Goal: Task Accomplishment & Management: Manage account settings

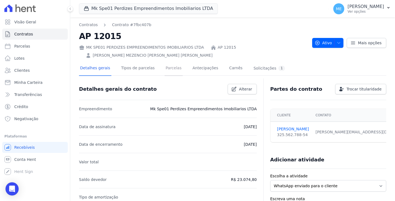
click at [169, 69] on link "Parcelas" at bounding box center [174, 68] width 18 height 15
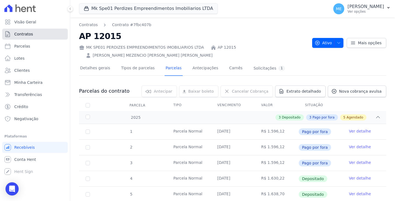
click at [23, 35] on span "Contratos" at bounding box center [23, 33] width 19 height 5
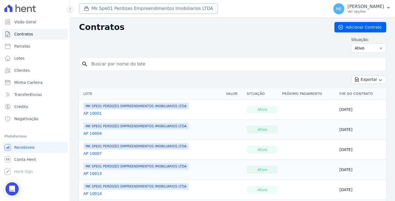
click at [114, 9] on button "Mk Spe01 Perdizes Empreendimentos Imobiliarios LTDA" at bounding box center [148, 8] width 139 height 10
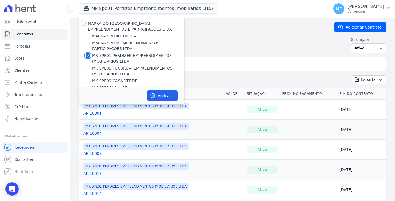
click at [87, 55] on input "MK SPE01 PERDIZES EMPREENDIMENTOS IMOBILIARIOS LTDA" at bounding box center [88, 55] width 4 height 4
checkbox input "false"
click at [89, 43] on input "MARKA SPE06 EMPREENDIMENTOS E PARTICIPACOES LTDA" at bounding box center [88, 43] width 4 height 4
checkbox input "true"
click at [165, 95] on button "Aplicar" at bounding box center [162, 95] width 31 height 10
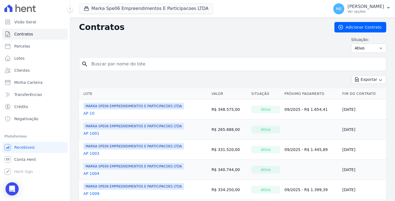
click at [151, 63] on input "search" at bounding box center [236, 63] width 296 height 11
type input "304"
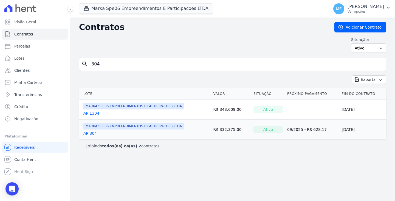
click at [94, 133] on link "AP 304" at bounding box center [89, 132] width 13 height 5
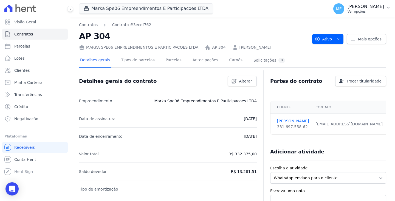
click at [391, 7] on button "ME [PERSON_NAME] Ver opções" at bounding box center [362, 8] width 66 height 15
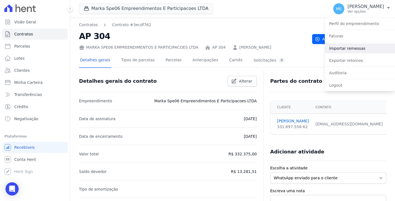
click at [348, 50] on link "Importar remessas" at bounding box center [360, 48] width 70 height 10
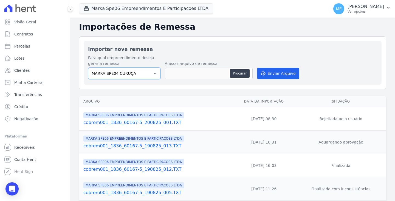
click at [151, 74] on select "MARKA SPE04 CURUÇA MARKA SPE06 EMPREENDIMENTOS E PARTICIPACOES LTDA MK SPE01 PE…" at bounding box center [124, 73] width 72 height 12
select select "fef18e2b-896b-4456-b766-b2db8c2ece14"
click at [88, 67] on select "MARKA SPE04 CURUÇA MARKA SPE06 EMPREENDIMENTOS E PARTICIPACOES LTDA MK SPE01 PE…" at bounding box center [124, 73] width 72 height 12
click at [241, 75] on button "Procurar" at bounding box center [240, 73] width 20 height 9
type input "cobrem001_1836_60167-5_080925_007.TXT"
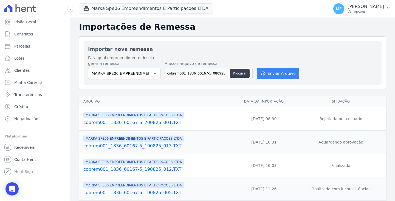
click at [280, 73] on button "Enviar Arquivo" at bounding box center [278, 73] width 42 height 12
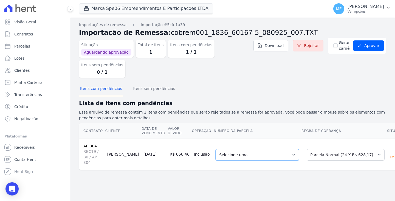
click at [275, 149] on select "Selecione uma 7 - [DATE] - R$ 628,17 - Agendado 8 - [DATE] - R$ 628,17 - Agenda…" at bounding box center [257, 155] width 83 height 12
click at [373, 45] on button "Aprovar" at bounding box center [368, 45] width 31 height 10
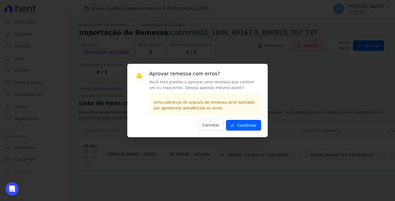
click at [246, 125] on button "Confirmar" at bounding box center [243, 125] width 35 height 11
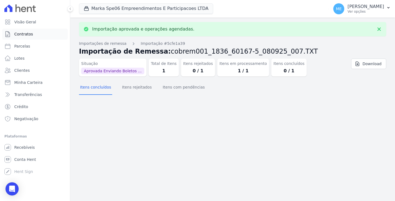
click at [15, 35] on span "Contratos" at bounding box center [23, 33] width 19 height 5
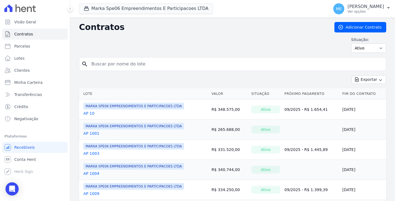
click at [139, 62] on input "search" at bounding box center [236, 63] width 296 height 11
type input "304"
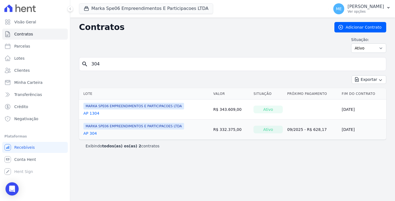
click at [93, 133] on link "AP 304" at bounding box center [89, 132] width 13 height 5
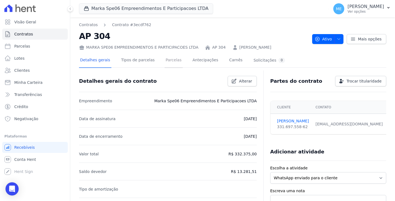
click at [170, 62] on link "Parcelas" at bounding box center [174, 60] width 18 height 15
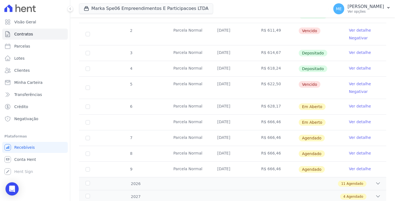
scroll to position [110, 0]
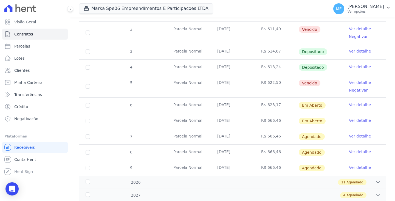
click at [350, 106] on link "Ver detalhe" at bounding box center [360, 104] width 22 height 5
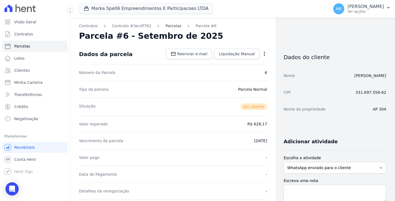
click at [165, 27] on link "Parcelas" at bounding box center [173, 26] width 16 height 6
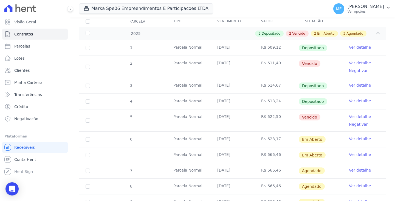
scroll to position [82, 0]
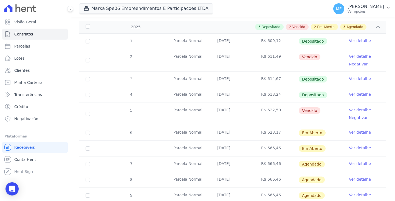
click at [361, 56] on link "Ver detalhe" at bounding box center [360, 56] width 22 height 5
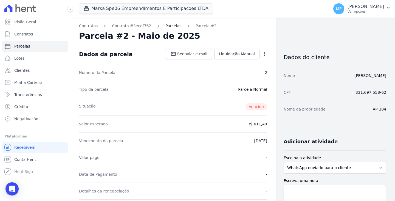
click at [167, 26] on link "Parcelas" at bounding box center [173, 26] width 16 height 6
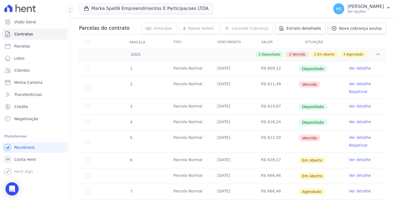
scroll to position [82, 0]
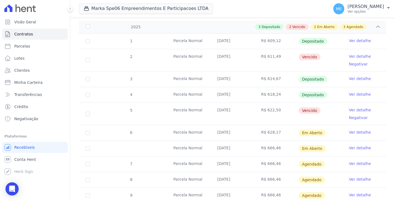
click at [357, 57] on link "Ver detalhe" at bounding box center [360, 56] width 22 height 5
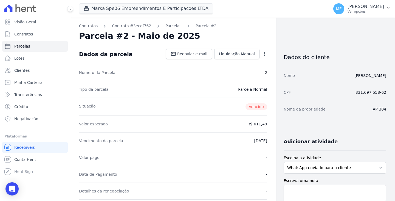
click at [263, 54] on icon "button" at bounding box center [264, 53] width 5 height 5
click at [223, 60] on link "Alterar" at bounding box center [241, 61] width 48 height 10
click at [264, 123] on dd "R$ 611,49" at bounding box center [257, 122] width 20 height 5
click at [264, 122] on dd "R$ 611,49" at bounding box center [257, 122] width 20 height 5
click at [232, 54] on span "Cancelar" at bounding box center [231, 53] width 17 height 5
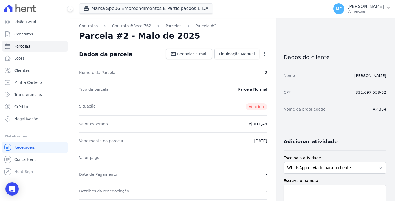
click at [264, 52] on icon "button" at bounding box center [264, 53] width 5 height 5
click at [227, 91] on link "Renegociar" at bounding box center [241, 91] width 48 height 10
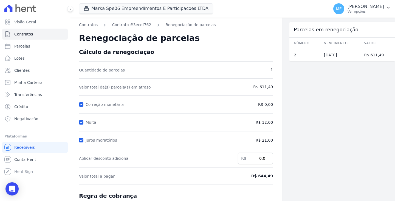
click at [269, 122] on span "R$ 12,00" at bounding box center [251, 122] width 44 height 6
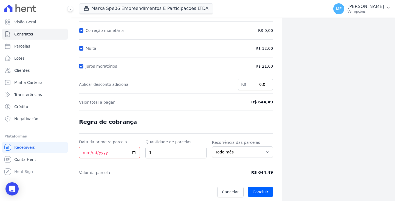
scroll to position [74, 0]
click at [229, 194] on link "Cancelar" at bounding box center [230, 191] width 26 height 10
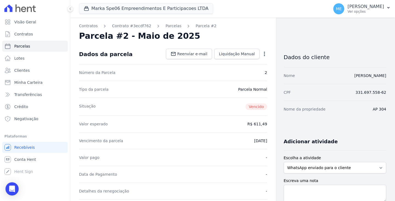
click at [260, 55] on div "Open options Alterar Cancelar Cobrança Cancelar boleto Você está prestes a canc…" at bounding box center [264, 54] width 8 height 9
click at [262, 55] on icon "button" at bounding box center [264, 53] width 5 height 5
click at [165, 26] on link "Parcelas" at bounding box center [173, 26] width 16 height 6
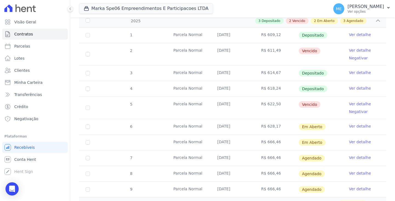
scroll to position [82, 0]
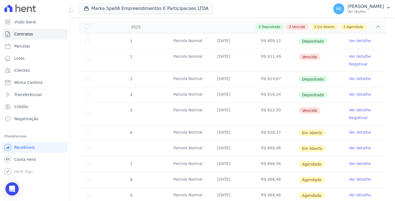
click at [351, 131] on link "Ver detalhe" at bounding box center [360, 131] width 22 height 5
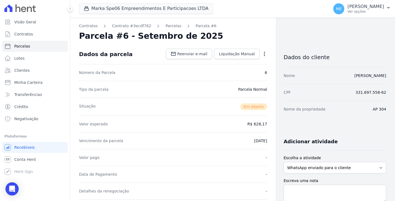
click at [264, 54] on icon "button" at bounding box center [264, 54] width 1 height 4
click at [229, 60] on link "Alterar" at bounding box center [241, 61] width 48 height 10
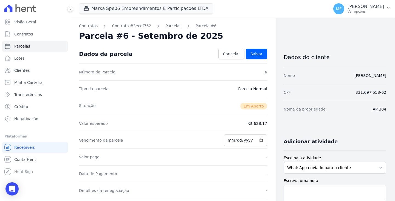
click at [264, 123] on dd "R$ 628,17" at bounding box center [257, 122] width 20 height 5
click at [264, 122] on dd "R$ 628,17" at bounding box center [257, 122] width 20 height 5
click at [206, 114] on dl "Número da Parcela 6 Tipo da parcela [GEOGRAPHIC_DATA] Situação Em [GEOGRAPHIC_D…" at bounding box center [173, 155] width 188 height 184
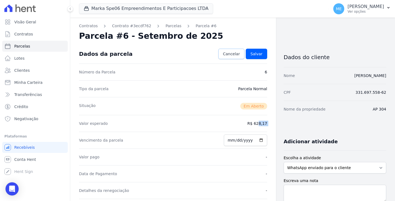
click at [227, 54] on span "Cancelar" at bounding box center [231, 53] width 17 height 5
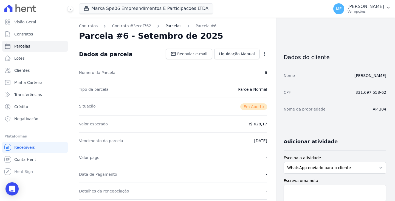
click at [165, 26] on link "Parcelas" at bounding box center [173, 26] width 16 height 6
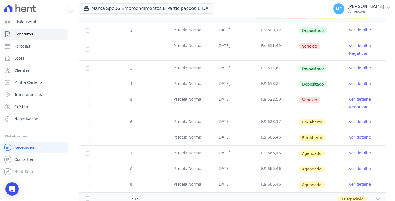
scroll to position [110, 0]
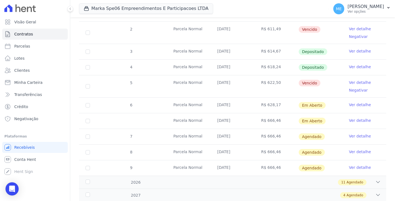
click at [350, 120] on link "Ver detalhe" at bounding box center [360, 119] width 22 height 5
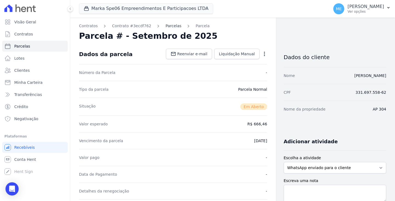
click at [165, 27] on link "Parcelas" at bounding box center [173, 26] width 16 height 6
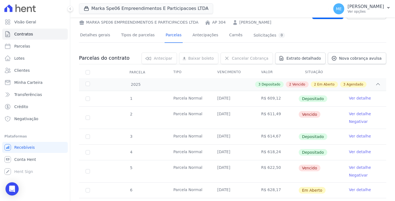
scroll to position [110, 0]
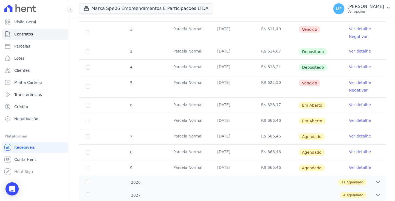
click at [355, 120] on link "Ver detalhe" at bounding box center [360, 119] width 22 height 5
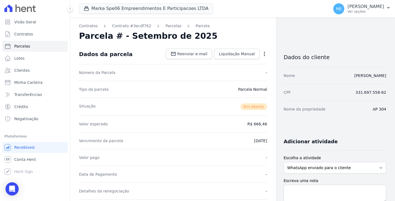
click at [262, 51] on icon "button" at bounding box center [264, 53] width 5 height 5
click at [237, 70] on link "Cancelar Cobrança" at bounding box center [241, 71] width 48 height 10
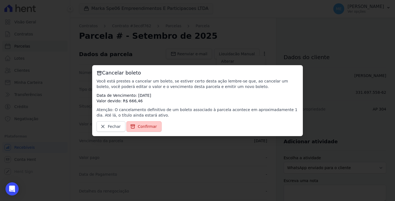
click at [145, 128] on span "Confirmar" at bounding box center [147, 125] width 19 height 5
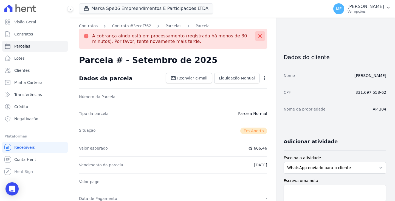
click at [257, 37] on icon at bounding box center [259, 35] width 5 height 5
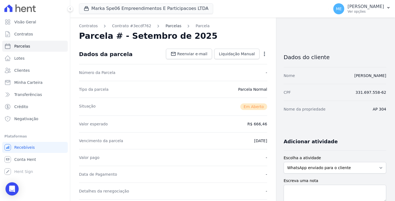
click at [165, 26] on link "Parcelas" at bounding box center [173, 26] width 16 height 6
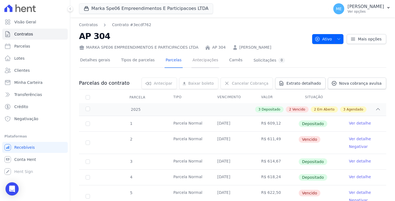
click at [196, 60] on link "Antecipações" at bounding box center [206, 60] width 28 height 15
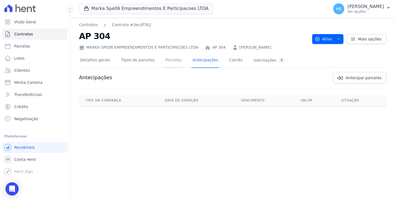
click at [167, 59] on link "Parcelas" at bounding box center [174, 60] width 18 height 15
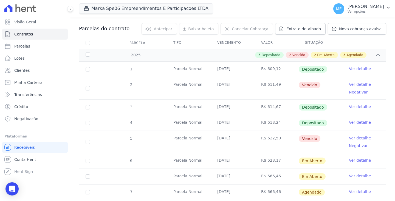
scroll to position [55, 0]
click at [355, 85] on link "Ver detalhe" at bounding box center [360, 83] width 22 height 5
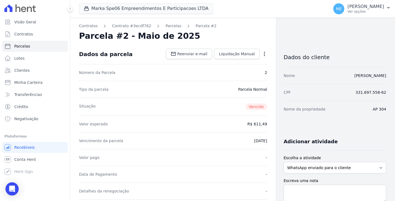
click at [264, 53] on icon "button" at bounding box center [264, 54] width 1 height 4
click at [226, 62] on link "Alterar" at bounding box center [241, 61] width 48 height 10
click at [229, 53] on span "Cancelar" at bounding box center [231, 53] width 17 height 5
click at [263, 51] on icon "button" at bounding box center [264, 53] width 5 height 5
click at [230, 91] on link "Renegociar" at bounding box center [241, 91] width 48 height 10
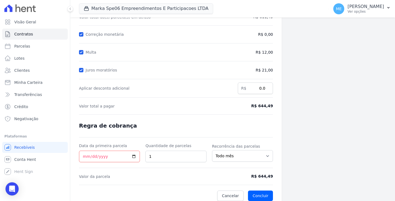
scroll to position [74, 0]
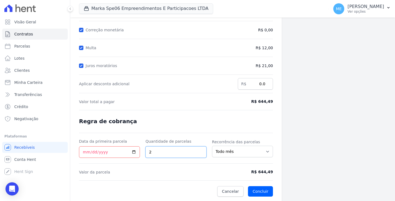
click at [198, 150] on input "2" at bounding box center [175, 152] width 61 height 12
click at [198, 150] on input "3" at bounding box center [175, 152] width 61 height 12
click at [198, 150] on input "4" at bounding box center [175, 152] width 61 height 12
click at [198, 153] on input "3" at bounding box center [175, 152] width 61 height 12
click at [198, 153] on input "2" at bounding box center [175, 152] width 61 height 12
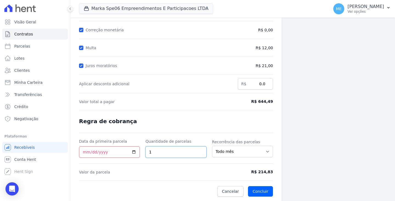
click at [198, 153] on input "1" at bounding box center [175, 152] width 61 height 12
click at [200, 150] on input "2" at bounding box center [175, 152] width 61 height 12
click at [199, 149] on input "3" at bounding box center [175, 152] width 61 height 12
click at [199, 153] on input "2" at bounding box center [175, 152] width 61 height 12
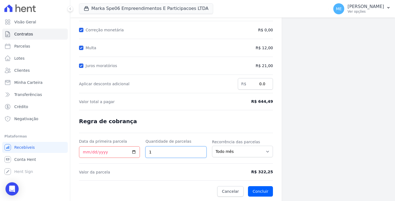
type input "1"
click at [199, 153] on input "1" at bounding box center [175, 152] width 61 height 12
click at [264, 150] on select "Todo mês A cada 2 meses A cada 3 meses A cada 6 meses A cada 10 meses A cada 12…" at bounding box center [242, 151] width 61 height 12
click at [332, 130] on div "Parcelas em renegociação Número Vencimento [GEOGRAPHIC_DATA] 2 [DATE] R$ 611,49" at bounding box center [342, 71] width 106 height 257
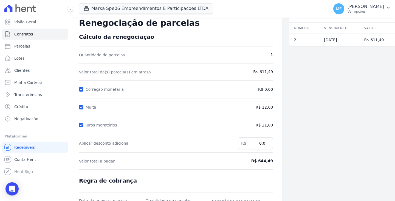
scroll to position [27, 0]
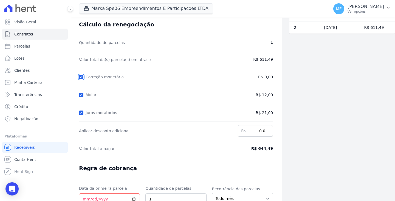
click at [81, 78] on input "Correção monetária" at bounding box center [81, 77] width 4 height 4
checkbox input "false"
click at [81, 92] on input "Multa" at bounding box center [81, 94] width 4 height 4
checkbox input "false"
click at [82, 112] on input "Juros moratórios" at bounding box center [81, 112] width 4 height 4
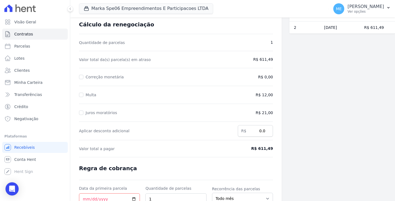
click at [337, 119] on div "Parcelas em renegociação Número Vencimento [GEOGRAPHIC_DATA] 2 [DATE] R$ 611,49" at bounding box center [342, 118] width 106 height 257
click at [81, 111] on input "Juros moratórios" at bounding box center [81, 112] width 4 height 4
checkbox input "true"
click at [81, 94] on input "Multa" at bounding box center [81, 94] width 4 height 4
checkbox input "true"
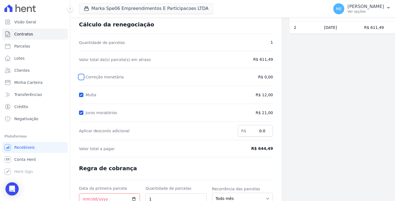
click at [81, 77] on input "Correção monetária" at bounding box center [81, 77] width 4 height 4
checkbox input "true"
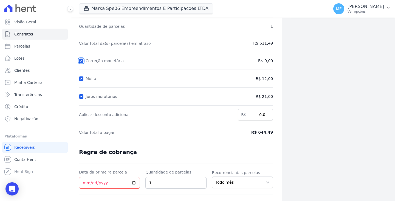
scroll to position [74, 0]
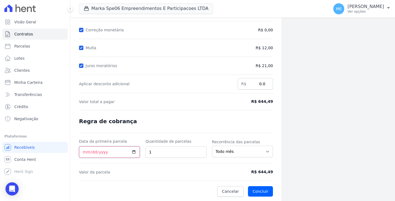
click at [87, 151] on input "Data da primeira parcela" at bounding box center [109, 152] width 61 height 12
type input "[DATE]"
click at [260, 191] on button "Concluir" at bounding box center [260, 191] width 25 height 10
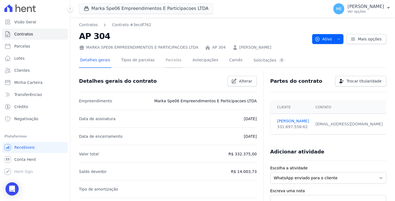
click at [170, 61] on link "Parcelas" at bounding box center [174, 60] width 18 height 15
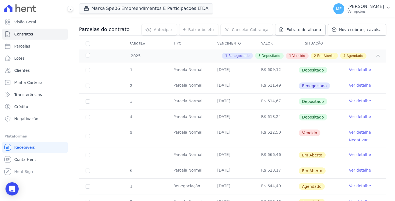
scroll to position [55, 0]
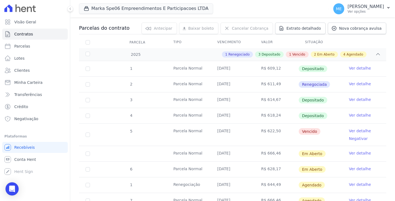
click at [360, 83] on link "Ver detalhe" at bounding box center [360, 83] width 22 height 5
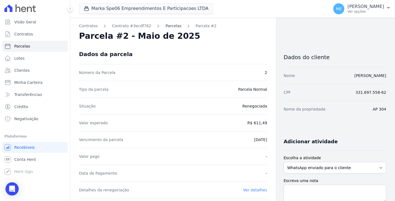
click at [167, 27] on link "Parcelas" at bounding box center [173, 26] width 16 height 6
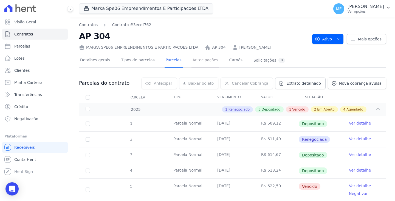
click at [199, 61] on link "Antecipações" at bounding box center [206, 60] width 28 height 15
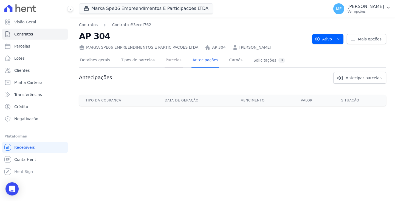
click at [170, 59] on link "Parcelas" at bounding box center [174, 60] width 18 height 15
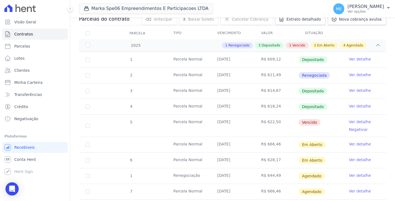
scroll to position [110, 0]
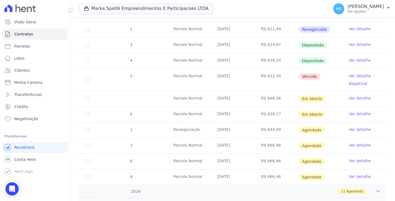
click at [353, 130] on link "Ver detalhe" at bounding box center [360, 128] width 22 height 5
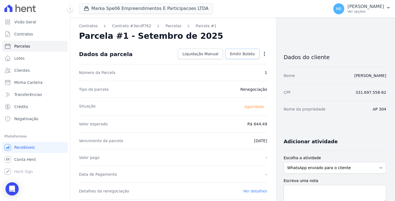
click at [240, 53] on span "Emitir Boleto" at bounding box center [242, 53] width 25 height 5
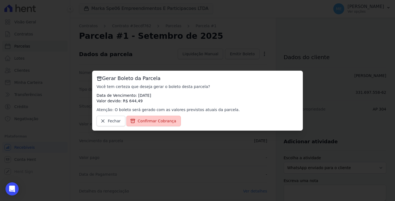
click at [147, 120] on span "Confirmar Cobrança" at bounding box center [157, 120] width 39 height 5
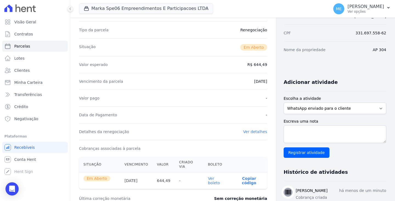
scroll to position [165, 0]
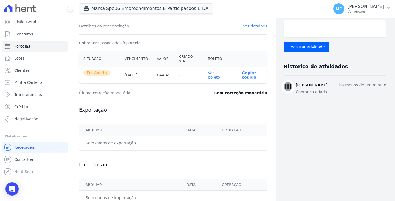
click at [216, 71] on link "Ver boleto" at bounding box center [214, 75] width 12 height 9
click at [389, 9] on icon "button" at bounding box center [388, 7] width 4 height 4
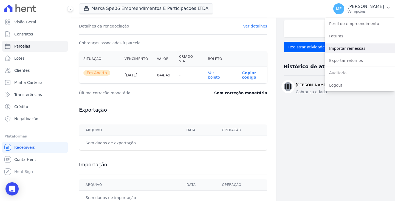
click at [342, 50] on link "Importar remessas" at bounding box center [360, 48] width 70 height 10
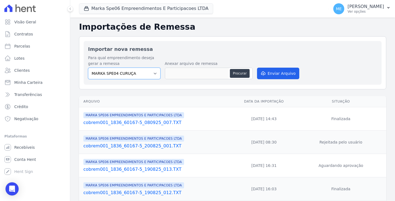
click at [153, 75] on select "MARKA SPE04 CURUÇA MARKA SPE06 EMPREENDIMENTOS E PARTICIPACOES LTDA MK SPE01 PE…" at bounding box center [124, 73] width 72 height 12
click at [154, 73] on select "MARKA SPE04 CURUÇA MARKA SPE06 EMPREENDIMENTOS E PARTICIPACOES LTDA MK SPE01 PE…" at bounding box center [124, 73] width 72 height 12
select select "c3468c08-4eb0-41a5-9d3d-6eb0d26d8926"
click at [88, 67] on select "MARKA SPE04 CURUÇA MARKA SPE06 EMPREENDIMENTOS E PARTICIPACOES LTDA MK SPE01 PE…" at bounding box center [124, 73] width 72 height 12
click at [244, 73] on button "Procurar" at bounding box center [240, 73] width 20 height 9
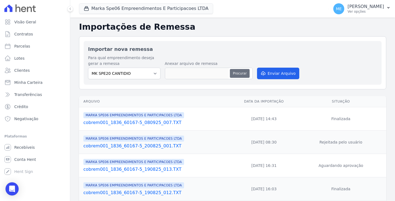
type input "cobrem001_1386_60167-5_080925_008.TXT"
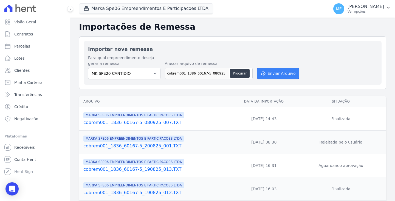
click at [287, 74] on button "Enviar Arquivo" at bounding box center [278, 73] width 42 height 12
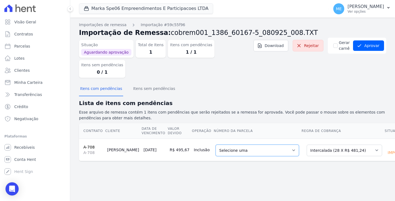
click at [275, 144] on select "Selecione uma 1 - 30/06/2025 - R$ 473,63 - Agendado 5 - 10/10/2025 - R$ 481,24 …" at bounding box center [257, 150] width 83 height 12
click at [375, 48] on button "Aprovar" at bounding box center [368, 45] width 31 height 10
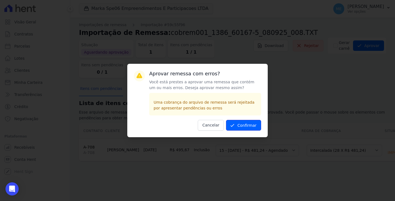
click at [244, 126] on button "Confirmar" at bounding box center [243, 125] width 35 height 11
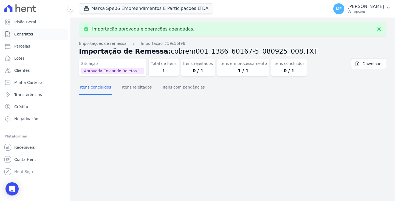
click at [36, 32] on link "Contratos" at bounding box center [35, 34] width 66 height 11
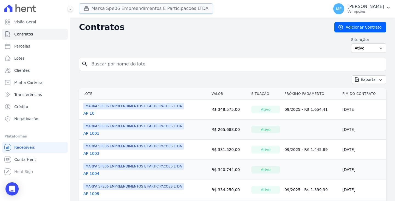
click at [113, 9] on button "Marka Spe06 Empreendimentos E Participacoes LTDA" at bounding box center [146, 8] width 134 height 10
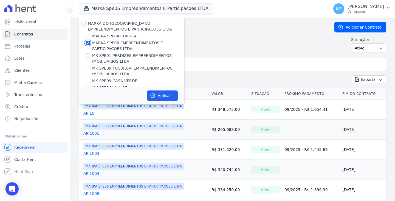
click at [89, 43] on input "MARKA SPE06 EMPREENDIMENTOS E PARTICIPACOES LTDA" at bounding box center [88, 43] width 4 height 4
checkbox input "false"
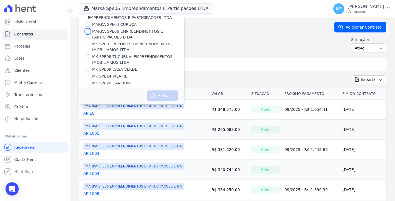
scroll to position [15, 0]
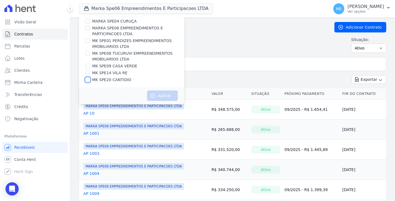
click at [88, 79] on input "MK SPE20 CANTIDIO" at bounding box center [88, 79] width 4 height 4
checkbox input "true"
click at [156, 95] on button "Aplicar" at bounding box center [162, 95] width 31 height 10
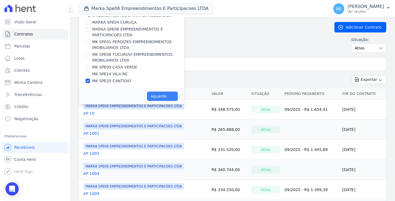
scroll to position [14, 0]
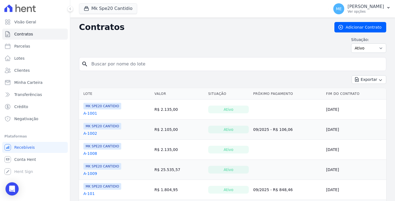
click at [141, 62] on input "search" at bounding box center [236, 63] width 296 height 11
type input "708"
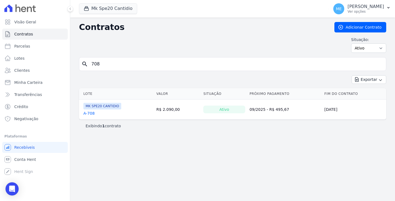
click at [91, 112] on link "A-708" at bounding box center [88, 112] width 11 height 5
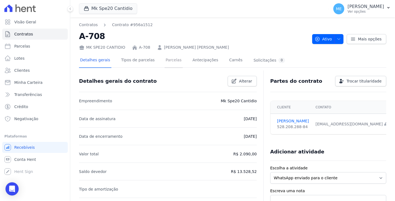
click at [165, 61] on link "Parcelas" at bounding box center [174, 60] width 18 height 15
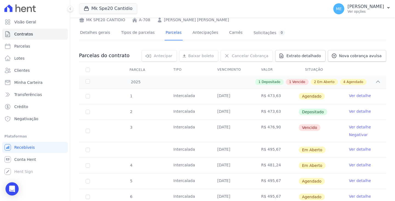
scroll to position [55, 0]
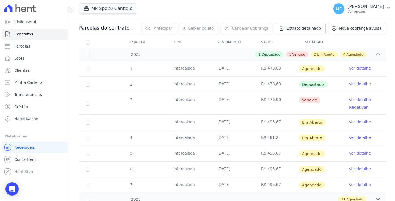
click at [352, 122] on link "Ver detalhe" at bounding box center [360, 121] width 22 height 5
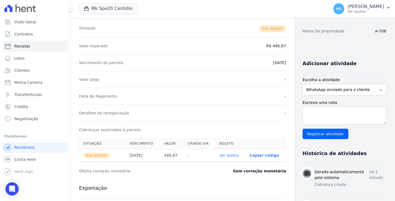
scroll to position [110, 0]
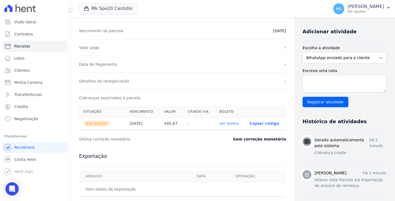
click at [221, 125] on link "Ver boleto" at bounding box center [229, 123] width 19 height 4
click at [109, 9] on button "Mk Spe20 Cantidio" at bounding box center [108, 8] width 58 height 10
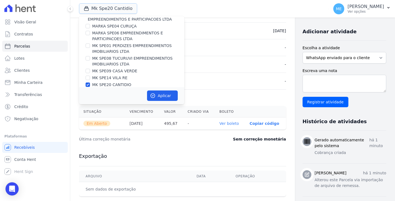
scroll to position [15, 0]
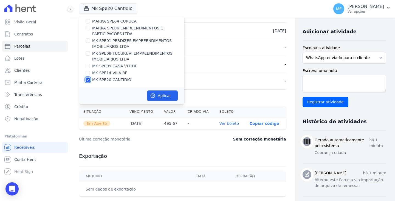
click at [88, 79] on input "MK SPE20 CANTIDIO" at bounding box center [88, 79] width 4 height 4
checkbox input "false"
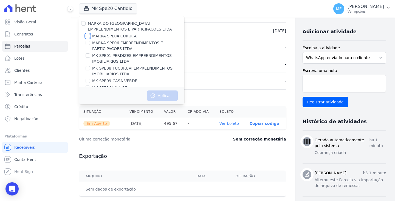
click at [87, 36] on input "MARKA SPE04 CURUÇA" at bounding box center [88, 36] width 4 height 4
checkbox input "true"
click at [161, 97] on button "Aplicar" at bounding box center [162, 95] width 31 height 10
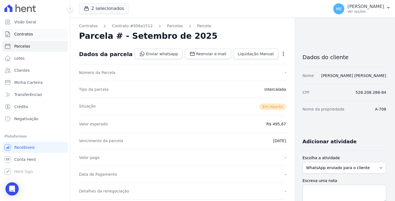
click at [27, 33] on span "Contratos" at bounding box center [23, 33] width 19 height 5
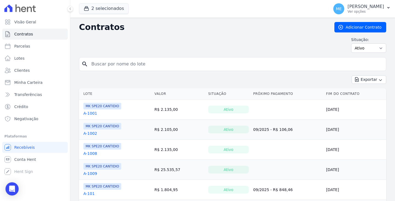
click at [115, 62] on input "search" at bounding box center [236, 63] width 296 height 11
type input "1112"
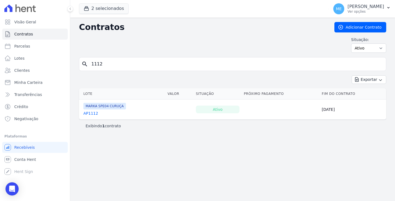
click at [94, 113] on link "AP1112" at bounding box center [90, 112] width 15 height 5
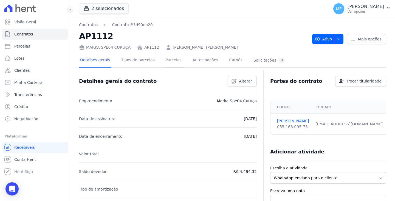
click at [168, 60] on link "Parcelas" at bounding box center [174, 60] width 18 height 15
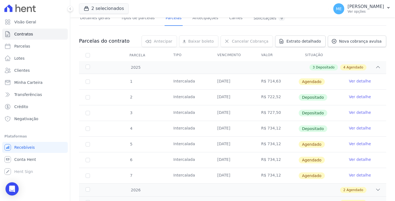
scroll to position [55, 0]
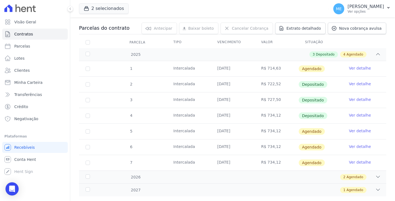
click at [363, 116] on link "Ver detalhe" at bounding box center [360, 114] width 22 height 5
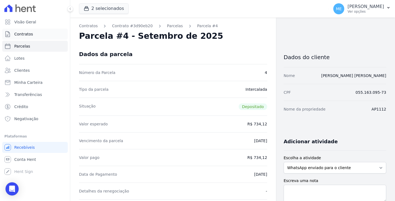
click at [17, 30] on link "Contratos" at bounding box center [35, 34] width 66 height 11
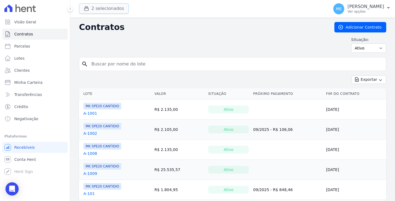
click at [105, 8] on button "2 selecionados" at bounding box center [104, 8] width 50 height 10
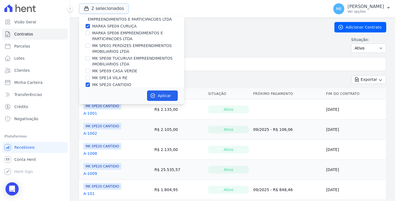
scroll to position [15, 0]
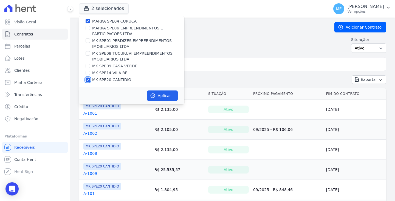
click at [89, 79] on input "MK SPE20 CANTIDIO" at bounding box center [88, 79] width 4 height 4
checkbox input "false"
click at [166, 94] on button "Aplicar" at bounding box center [162, 95] width 31 height 10
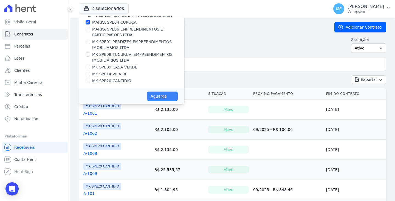
scroll to position [14, 0]
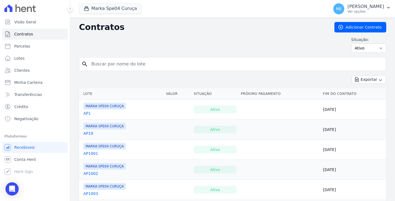
click at [200, 64] on input "search" at bounding box center [236, 63] width 296 height 11
type input "1013"
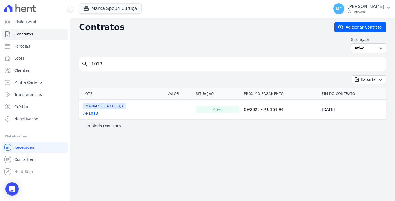
click at [91, 112] on link "AP1013" at bounding box center [90, 112] width 15 height 5
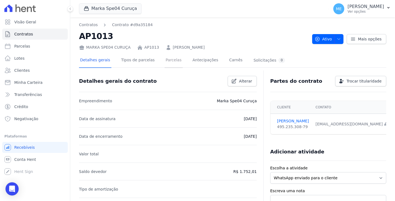
click at [167, 61] on link "Parcelas" at bounding box center [174, 60] width 18 height 15
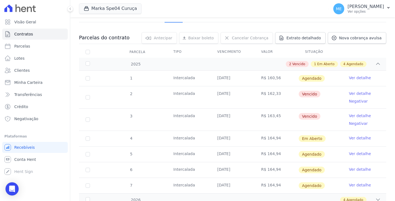
scroll to position [55, 0]
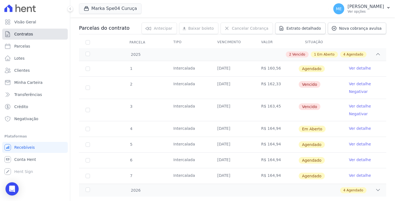
click at [23, 35] on span "Contratos" at bounding box center [23, 33] width 19 height 5
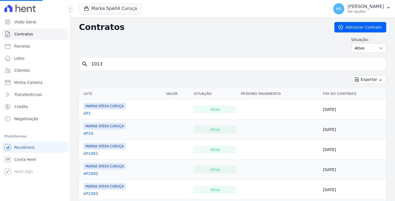
click at [114, 64] on input "1013" at bounding box center [236, 63] width 296 height 11
click at [105, 65] on input "search" at bounding box center [236, 63] width 296 height 11
paste input "KATHLYN ARAUJO DE SOUSA"
type input "KATHLYN ARAUJO DE SOUSA"
drag, startPoint x: 156, startPoint y: 67, endPoint x: 2, endPoint y: 23, distance: 160.3
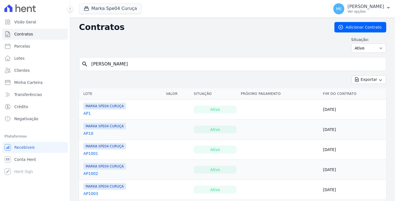
click at [2, 23] on div "Visão Geral Contratos Parcelas Lotes Clientes Minha Carteira Transferências Cré…" at bounding box center [197, 100] width 395 height 201
click at [124, 62] on input "search" at bounding box center [236, 63] width 296 height 11
type input "1013"
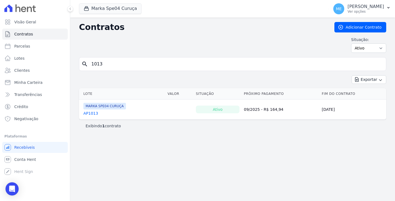
click at [224, 136] on div "Contratos Adicionar Contrato Situação: Ativo Todos Pausado Distratado Rascunho …" at bounding box center [232, 109] width 325 height 183
click at [86, 114] on link "AP1013" at bounding box center [90, 112] width 15 height 5
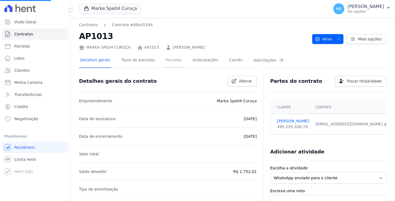
click at [170, 63] on link "Parcelas" at bounding box center [174, 60] width 18 height 15
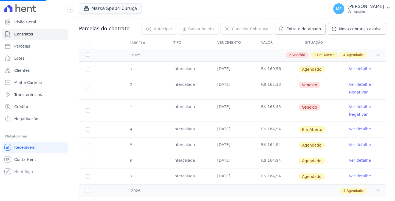
scroll to position [55, 0]
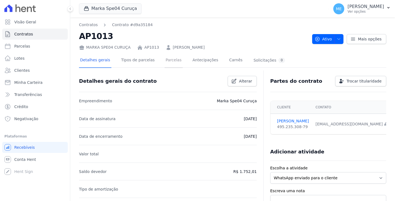
click at [167, 60] on link "Parcelas" at bounding box center [174, 60] width 18 height 15
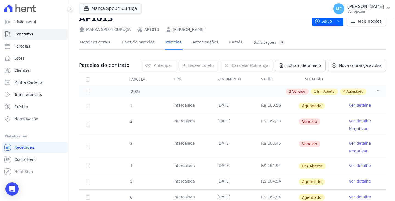
scroll to position [27, 0]
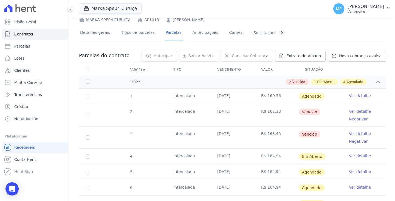
click at [354, 111] on link "Ver detalhe" at bounding box center [360, 110] width 22 height 5
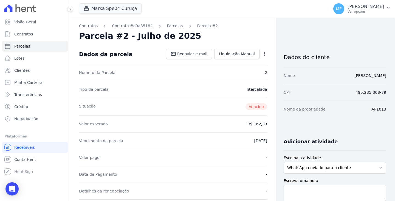
click at [264, 53] on icon "button" at bounding box center [264, 54] width 1 height 4
click at [231, 62] on link "Alterar" at bounding box center [241, 61] width 48 height 10
click at [264, 123] on dd "R$ 162,33" at bounding box center [257, 122] width 20 height 5
click at [236, 53] on span "Cancelar" at bounding box center [231, 53] width 17 height 5
click at [264, 52] on icon "button" at bounding box center [264, 54] width 1 height 4
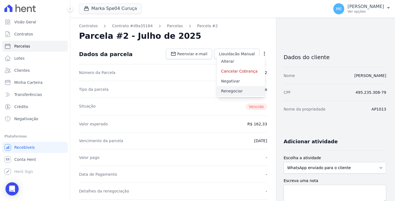
click at [230, 89] on link "Renegociar" at bounding box center [241, 91] width 48 height 10
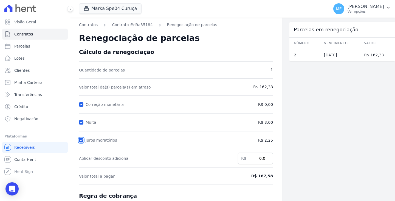
click at [80, 140] on input "Juros moratórios" at bounding box center [81, 140] width 4 height 4
checkbox input "false"
click at [83, 123] on input "Multa" at bounding box center [81, 122] width 4 height 4
checkbox input "false"
click at [81, 103] on input "Correção monetária" at bounding box center [81, 104] width 4 height 4
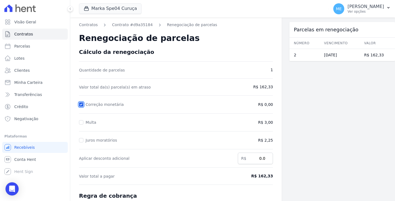
checkbox input "false"
click at [80, 140] on input "Juros moratórios" at bounding box center [81, 140] width 4 height 4
checkbox input "true"
click at [81, 123] on input "Multa" at bounding box center [81, 122] width 4 height 4
checkbox input "true"
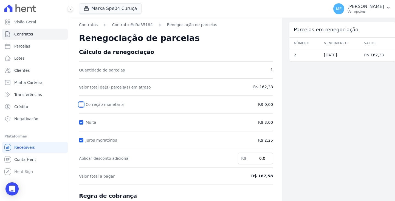
click at [81, 104] on input "Correção monetária" at bounding box center [81, 104] width 4 height 4
checkbox input "true"
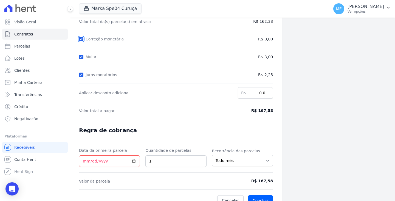
scroll to position [74, 0]
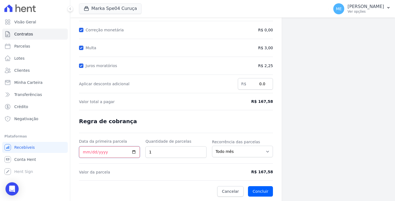
click at [85, 152] on input "Data da primeira parcela" at bounding box center [109, 152] width 61 height 12
type input "2025-09-16"
click at [263, 191] on button "Concluir" at bounding box center [260, 191] width 25 height 10
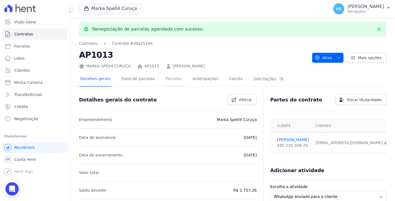
click at [169, 78] on link "Parcelas" at bounding box center [174, 79] width 18 height 15
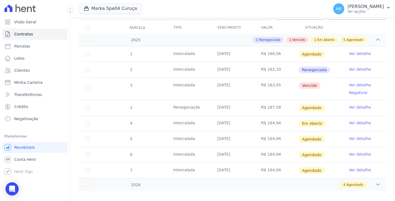
scroll to position [76, 0]
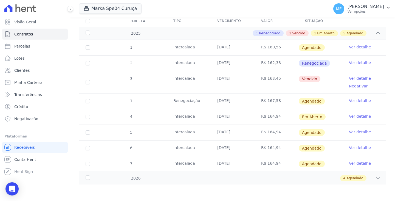
click at [355, 79] on link "Ver detalhe" at bounding box center [360, 77] width 22 height 5
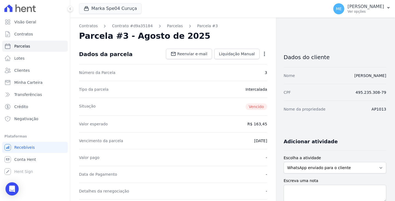
click at [264, 52] on icon "button" at bounding box center [264, 54] width 1 height 4
click at [227, 90] on link "Renegociar" at bounding box center [241, 91] width 48 height 10
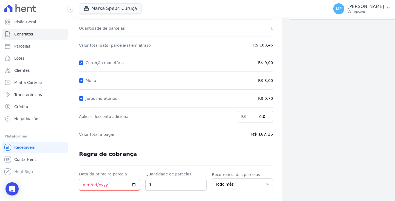
scroll to position [55, 0]
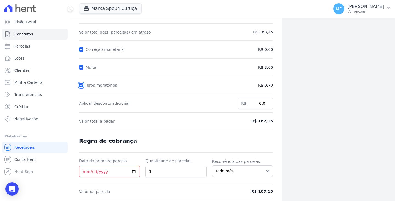
click at [79, 83] on input "Juros moratórios" at bounding box center [81, 85] width 4 height 4
checkbox input "false"
drag, startPoint x: 82, startPoint y: 66, endPoint x: 82, endPoint y: 56, distance: 10.2
click at [82, 62] on form "Cálculo da renegociação Quantidade de parcelas 1 Valor total da(s) parcela(s) e…" at bounding box center [176, 105] width 194 height 222
click at [82, 47] on input "Correção monetária" at bounding box center [81, 49] width 4 height 4
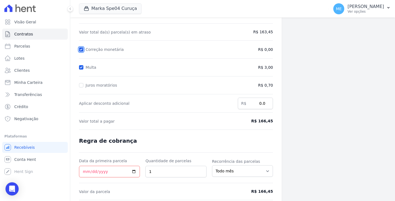
checkbox input "false"
click at [83, 66] on input "Multa" at bounding box center [81, 67] width 4 height 4
checkbox input "false"
click at [81, 86] on input "Juros moratórios" at bounding box center [81, 85] width 4 height 4
checkbox input "true"
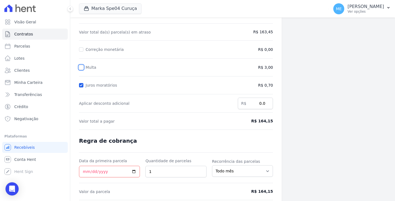
drag, startPoint x: 82, startPoint y: 67, endPoint x: 82, endPoint y: 63, distance: 3.3
click at [82, 66] on input "Multa" at bounding box center [81, 67] width 4 height 4
checkbox input "true"
click at [82, 48] on input "Correção monetária" at bounding box center [81, 49] width 4 height 4
checkbox input "true"
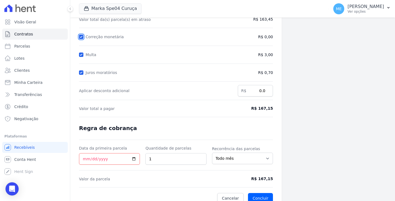
scroll to position [74, 0]
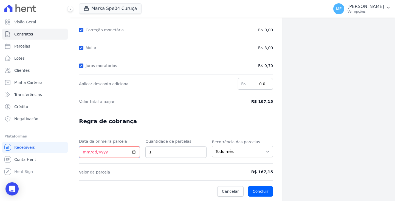
click at [87, 152] on input "Data da primeira parcela" at bounding box center [109, 152] width 61 height 12
type input "2025-09-16"
click at [256, 190] on button "Concluir" at bounding box center [260, 191] width 25 height 10
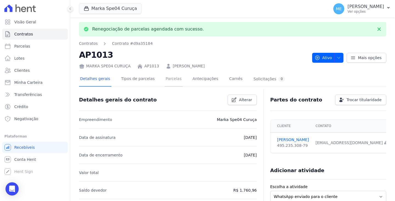
click at [171, 79] on link "Parcelas" at bounding box center [174, 79] width 18 height 15
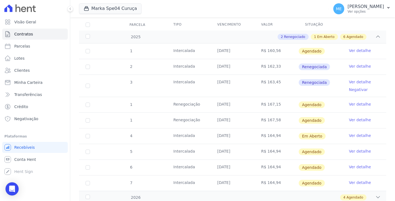
scroll to position [64, 0]
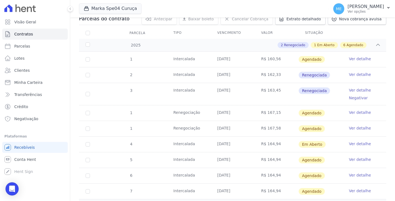
click at [357, 113] on link "Ver detalhe" at bounding box center [360, 111] width 22 height 5
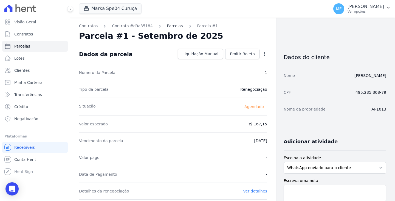
click at [167, 25] on link "Parcelas" at bounding box center [175, 26] width 16 height 6
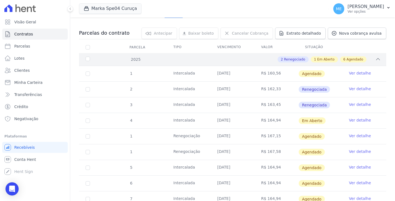
scroll to position [55, 0]
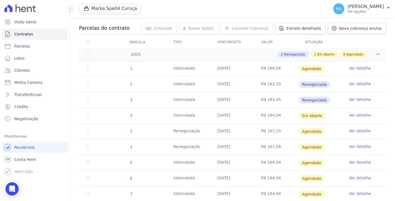
click at [353, 147] on link "Ver detalhe" at bounding box center [360, 145] width 22 height 5
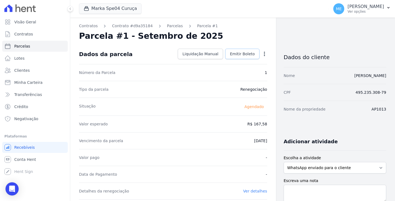
click at [235, 52] on span "Emitir Boleto" at bounding box center [242, 53] width 25 height 5
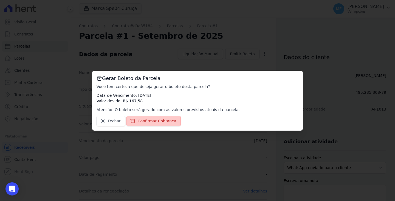
click at [145, 117] on link "Confirmar Cobrança" at bounding box center [153, 121] width 55 height 10
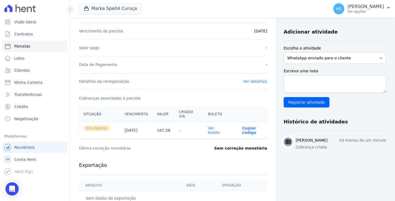
scroll to position [110, 0]
click at [220, 125] on link "Ver boleto" at bounding box center [214, 129] width 12 height 9
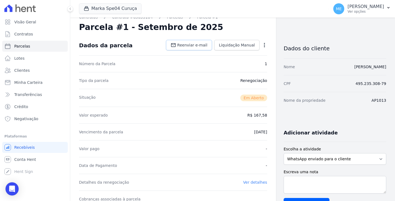
scroll to position [0, 0]
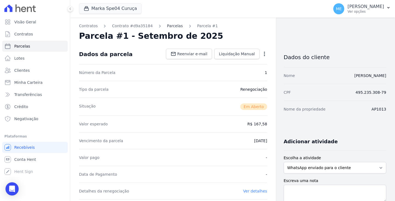
click at [167, 27] on link "Parcelas" at bounding box center [175, 26] width 16 height 6
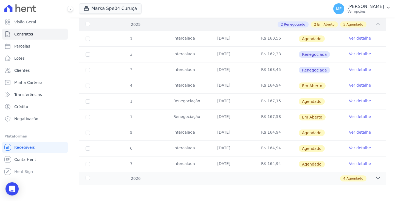
scroll to position [85, 0]
click at [350, 100] on link "Ver detalhe" at bounding box center [360, 100] width 22 height 5
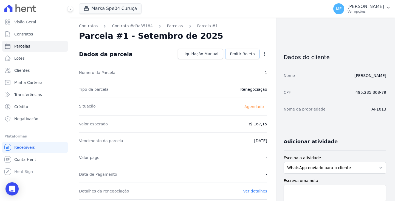
click at [247, 53] on span "Emitir Boleto" at bounding box center [242, 53] width 25 height 5
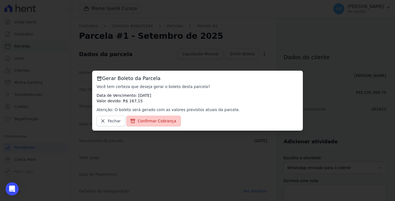
click at [156, 120] on span "Confirmar Cobrança" at bounding box center [157, 120] width 39 height 5
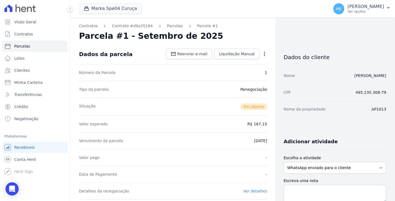
click at [265, 54] on div "Contratos Contrato #d9a35184 Parcelas Parcela #1 Parcela #1 - Setembro de 2025 …" at bounding box center [173, 199] width 206 height 363
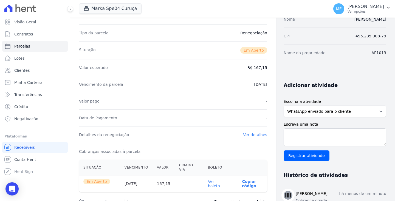
scroll to position [137, 0]
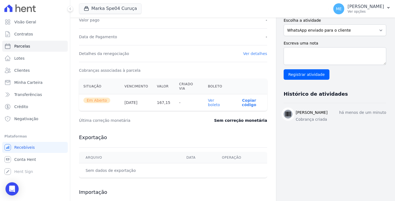
click at [220, 98] on link "Ver boleto" at bounding box center [214, 102] width 12 height 9
click at [317, 156] on div "Dados do cliente Nome KATHLYN ARAUJO DE SOUSA CPF 495.235.308-79 Nome da propri…" at bounding box center [335, 73] width 103 height 332
